Goal: Task Accomplishment & Management: Manage account settings

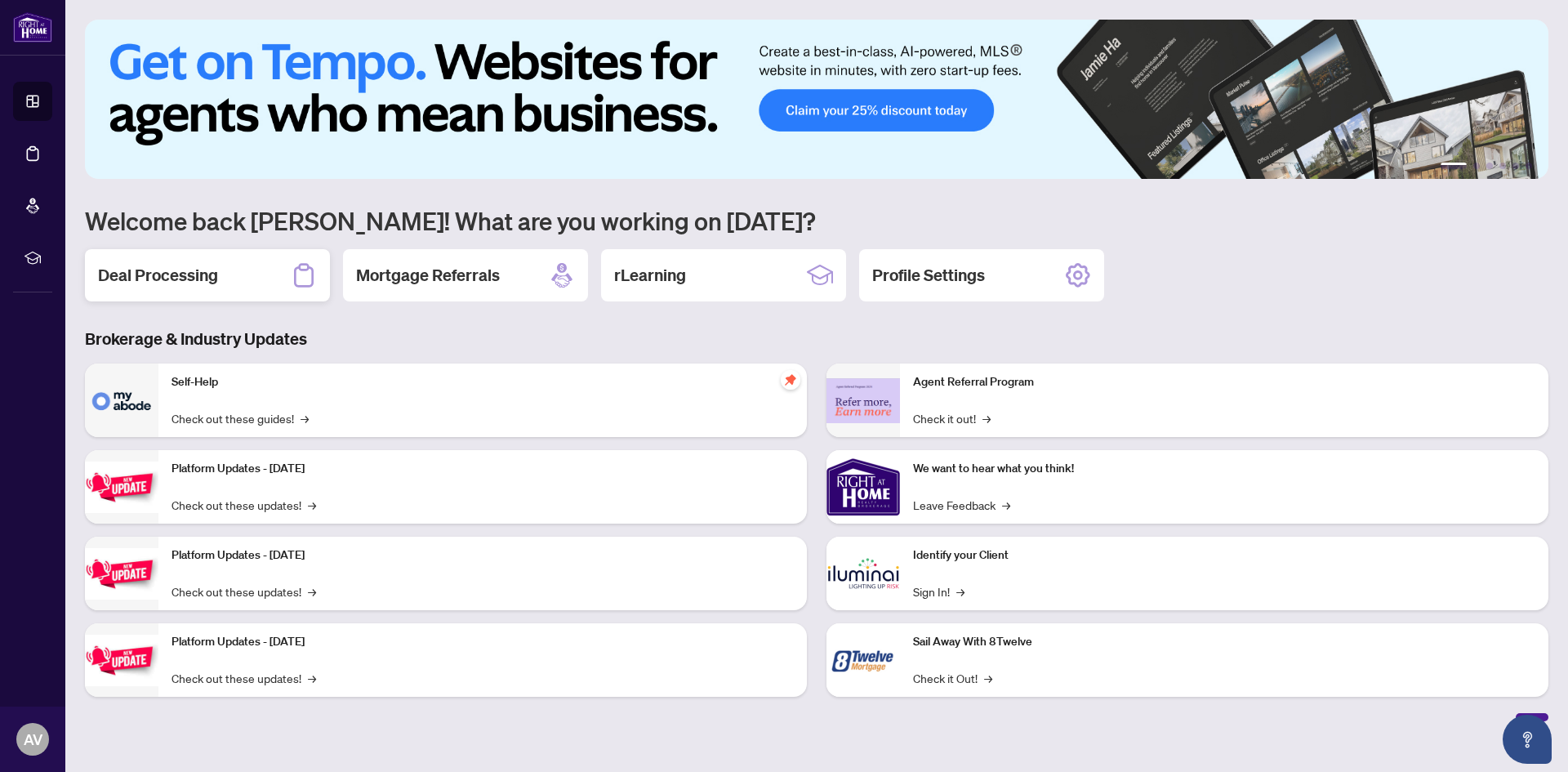
click at [184, 275] on h2 "Deal Processing" at bounding box center [158, 275] width 120 height 23
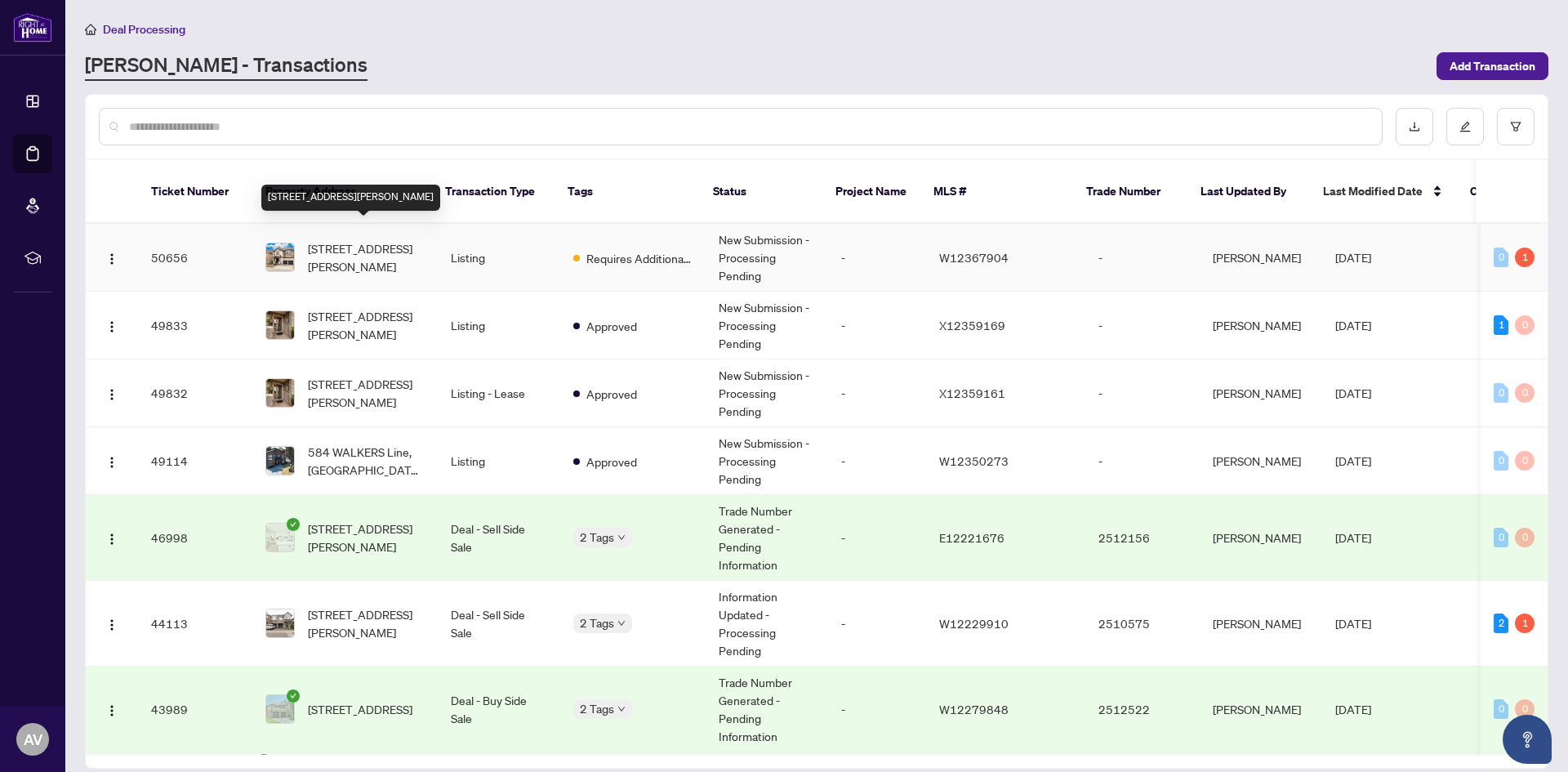
click at [386, 239] on span "[STREET_ADDRESS][PERSON_NAME]" at bounding box center [367, 257] width 117 height 36
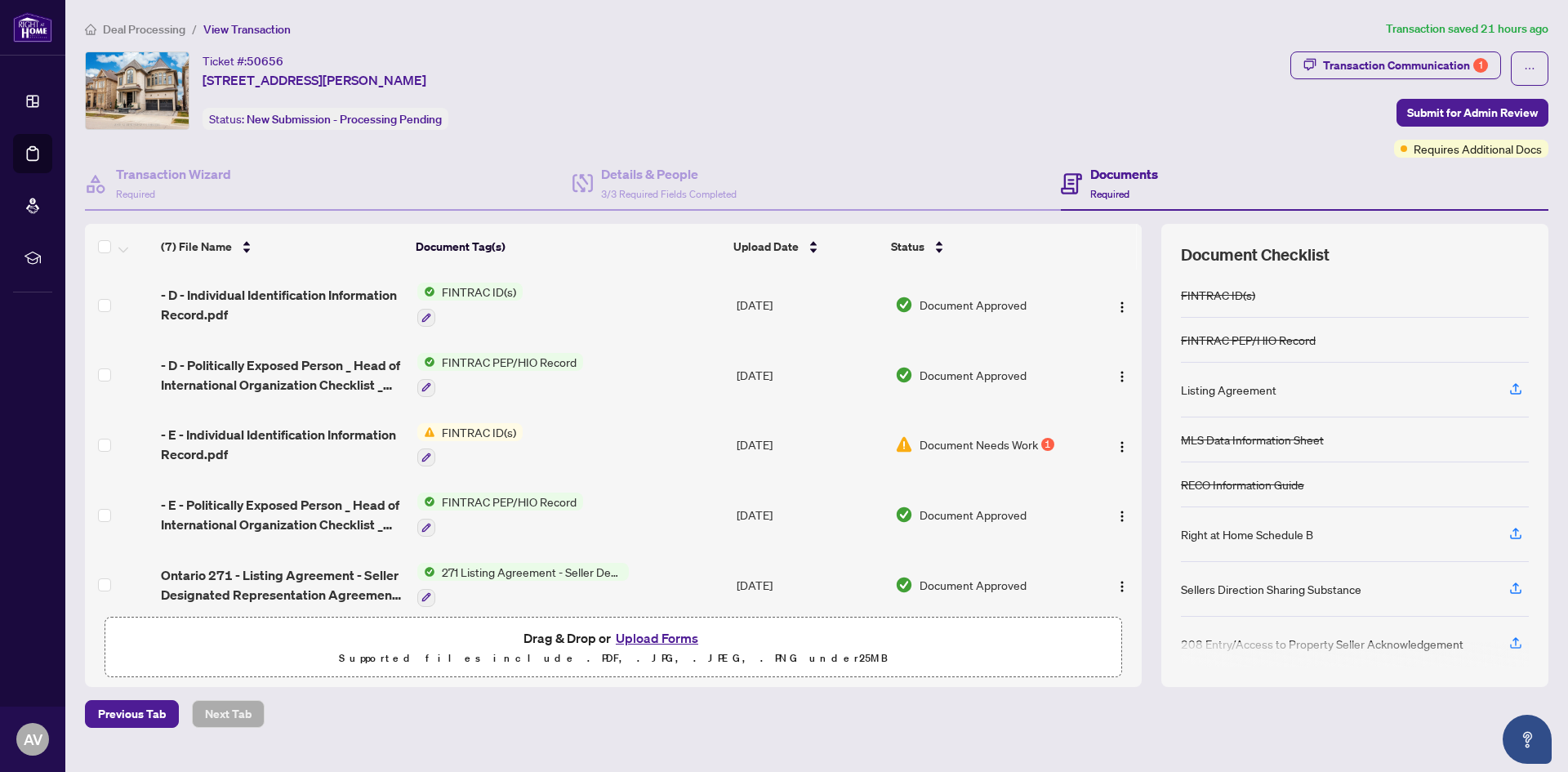
click at [661, 633] on button "Upload Forms" at bounding box center [657, 638] width 92 height 21
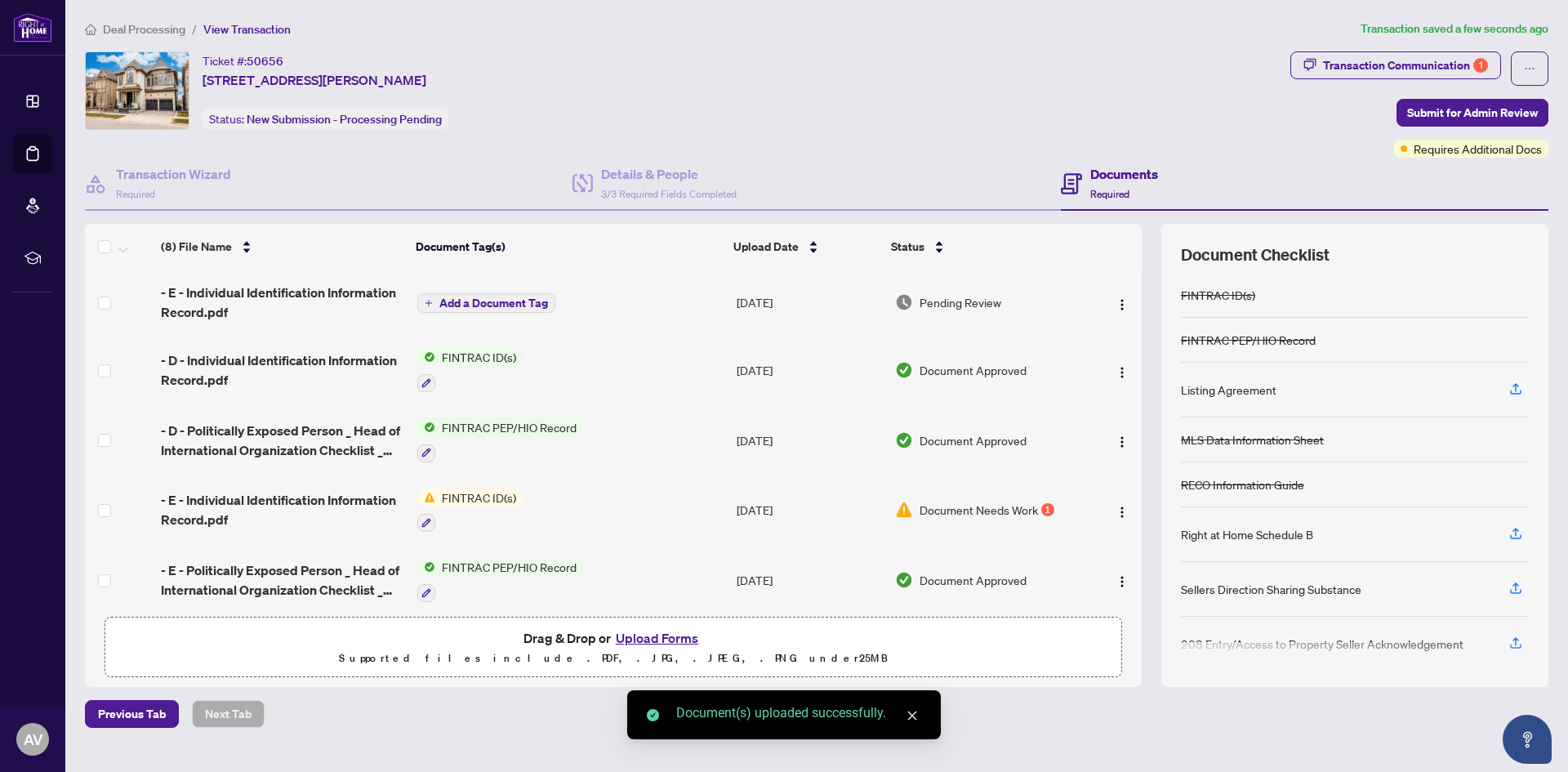
click at [488, 297] on span "Add a Document Tag" at bounding box center [493, 303] width 109 height 12
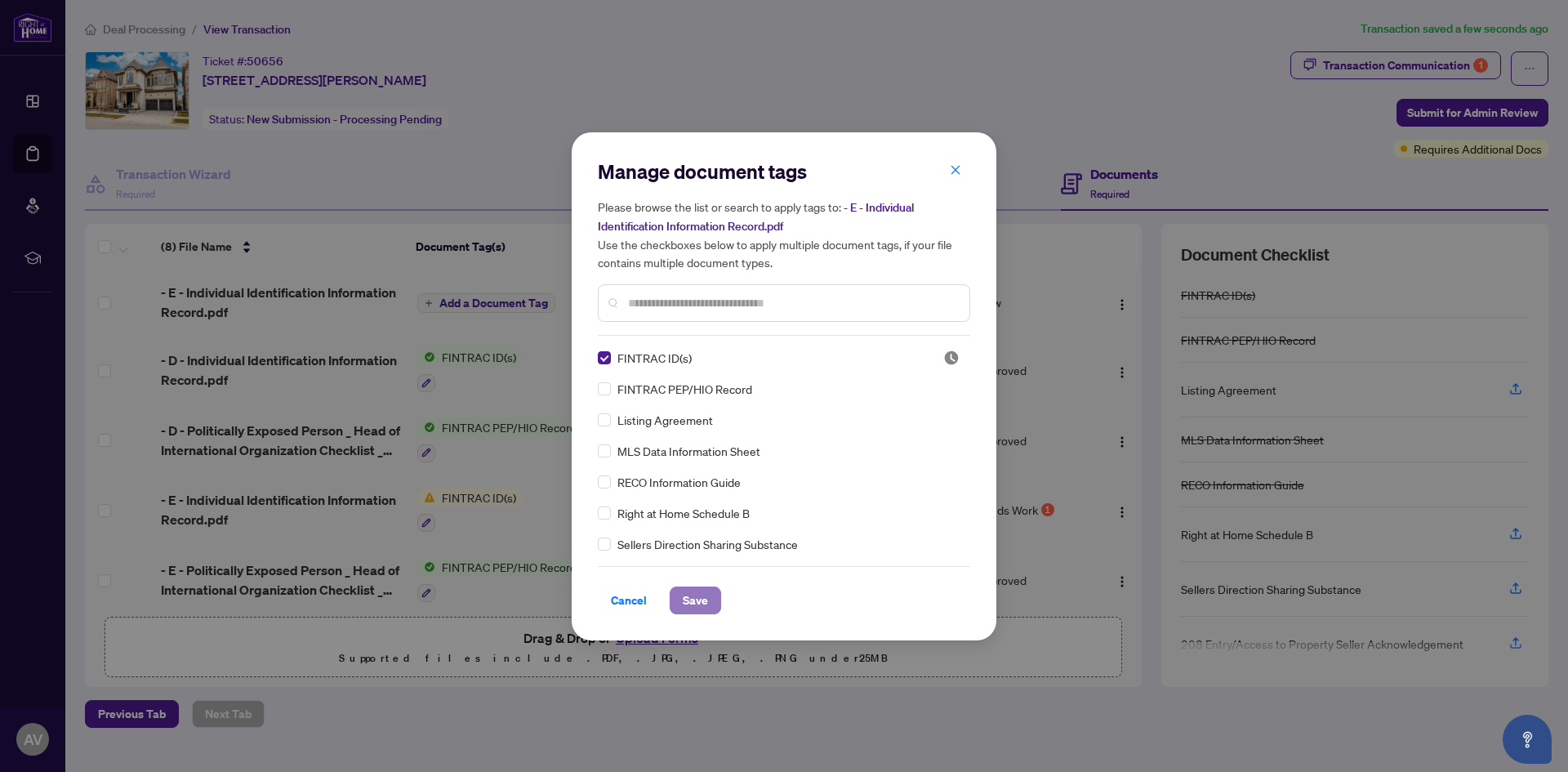
click at [697, 598] on span "Save" at bounding box center [695, 600] width 26 height 27
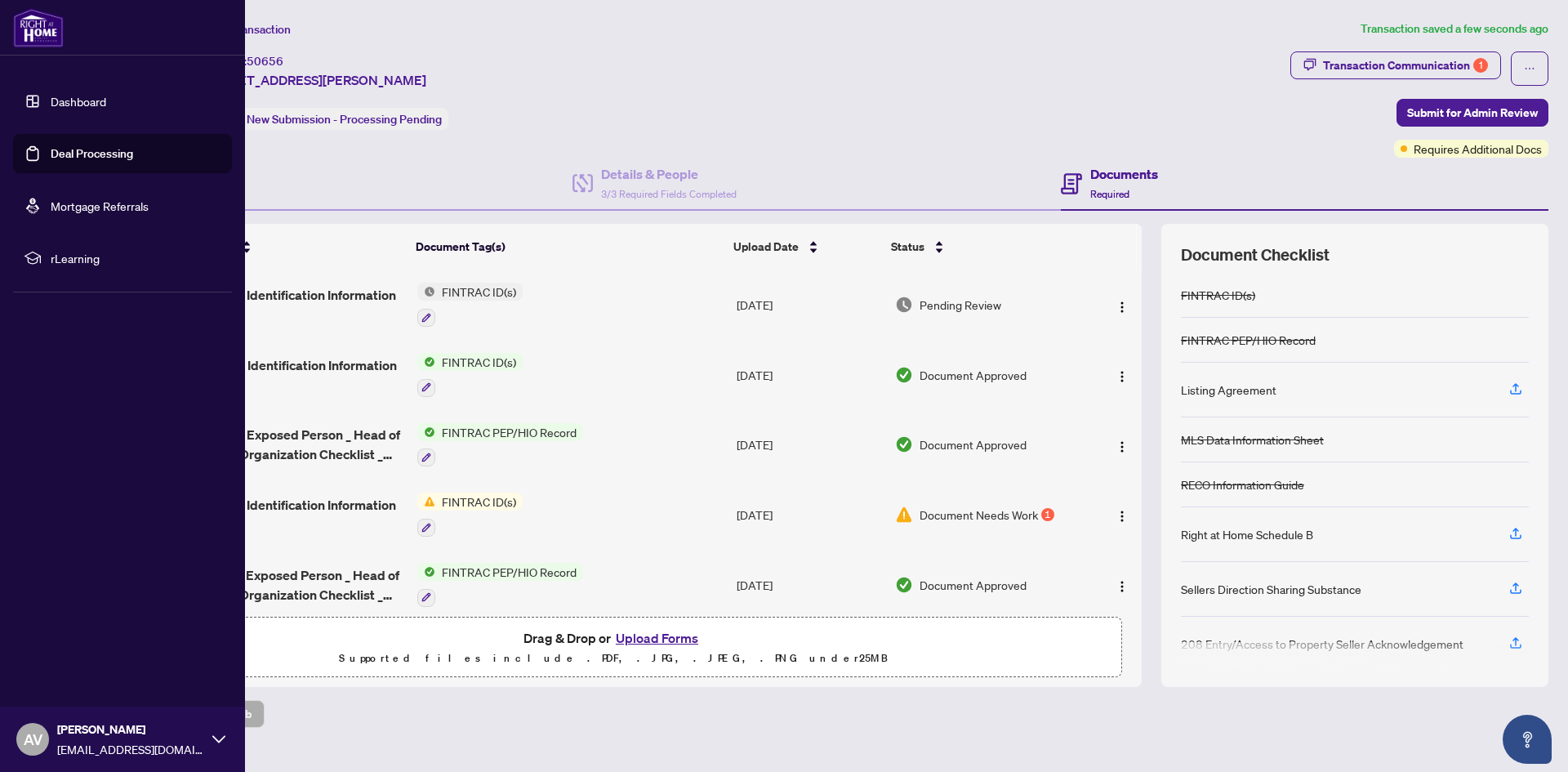
click at [35, 25] on img at bounding box center [38, 27] width 50 height 39
